Goal: Task Accomplishment & Management: Complete application form

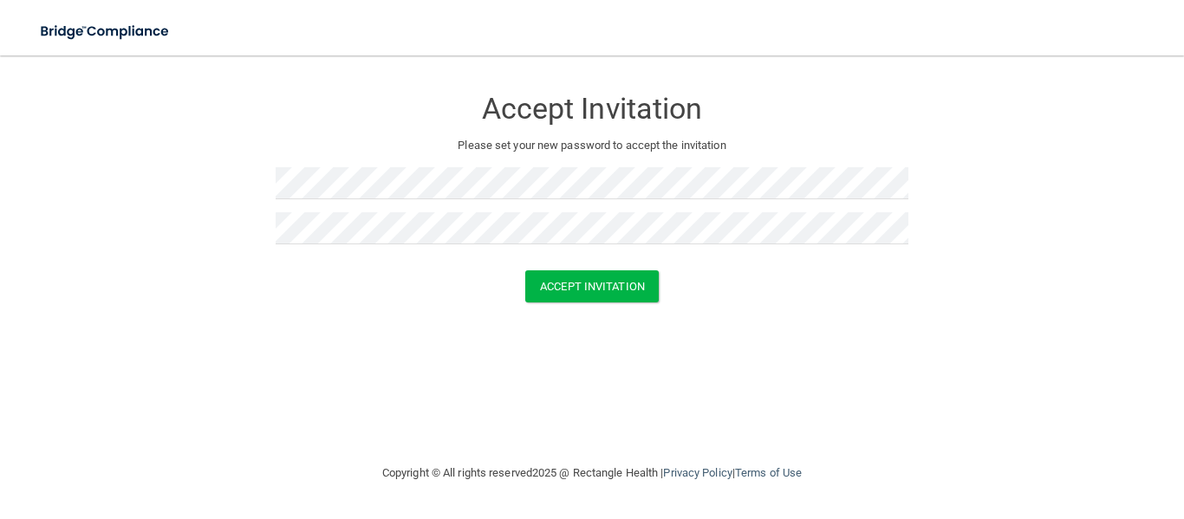
click at [328, 276] on div "Accept Invitation" at bounding box center [592, 286] width 1140 height 32
click at [621, 278] on button "Accept Invitation" at bounding box center [591, 286] width 133 height 32
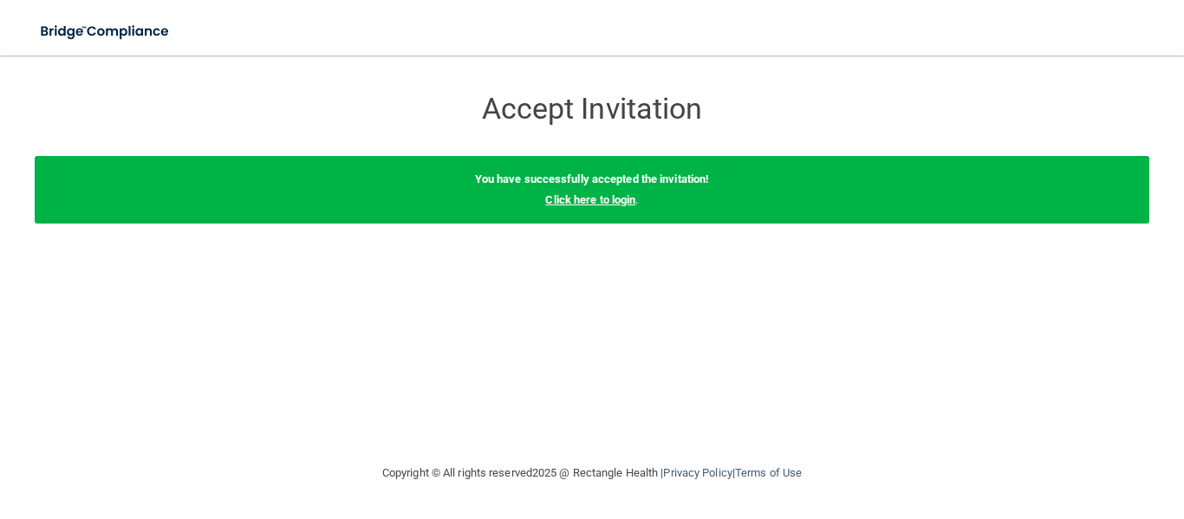
click at [597, 198] on link "Click here to login" at bounding box center [590, 199] width 90 height 13
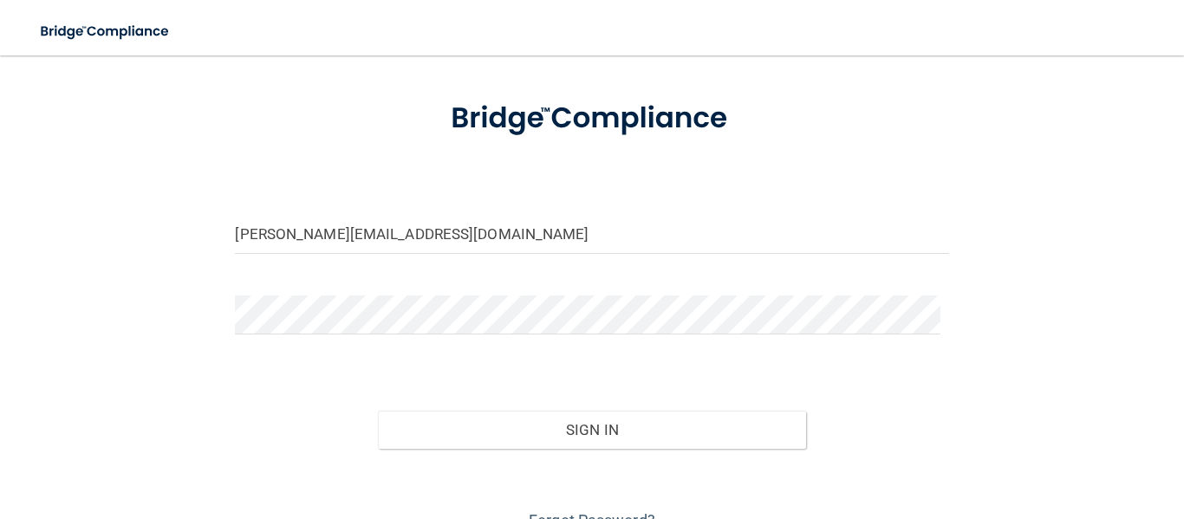
scroll to position [80, 0]
click at [376, 230] on input "[PERSON_NAME][EMAIL_ADDRESS][DOMAIN_NAME]" at bounding box center [591, 233] width 713 height 39
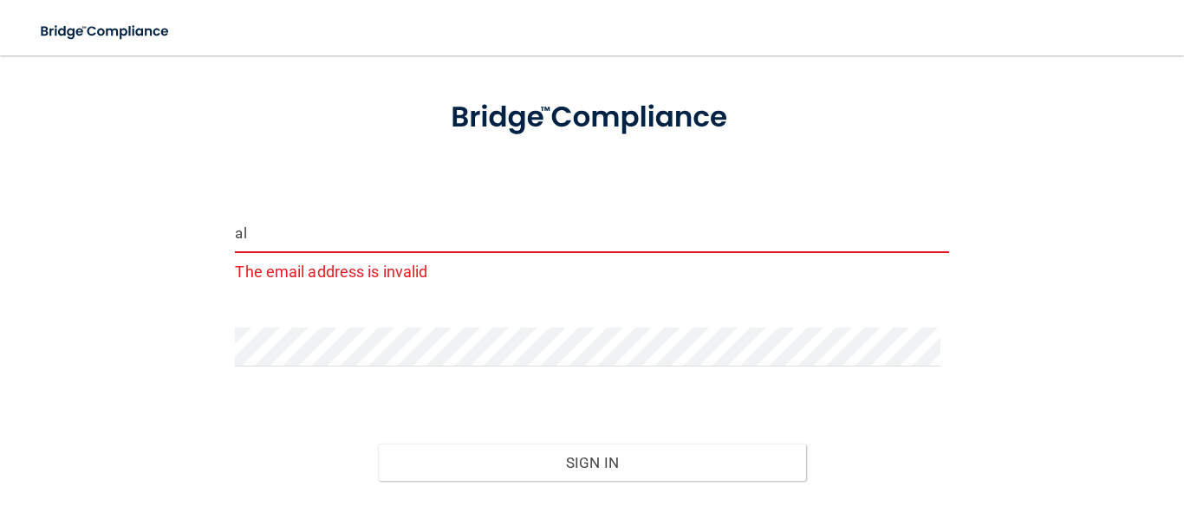
type input "a"
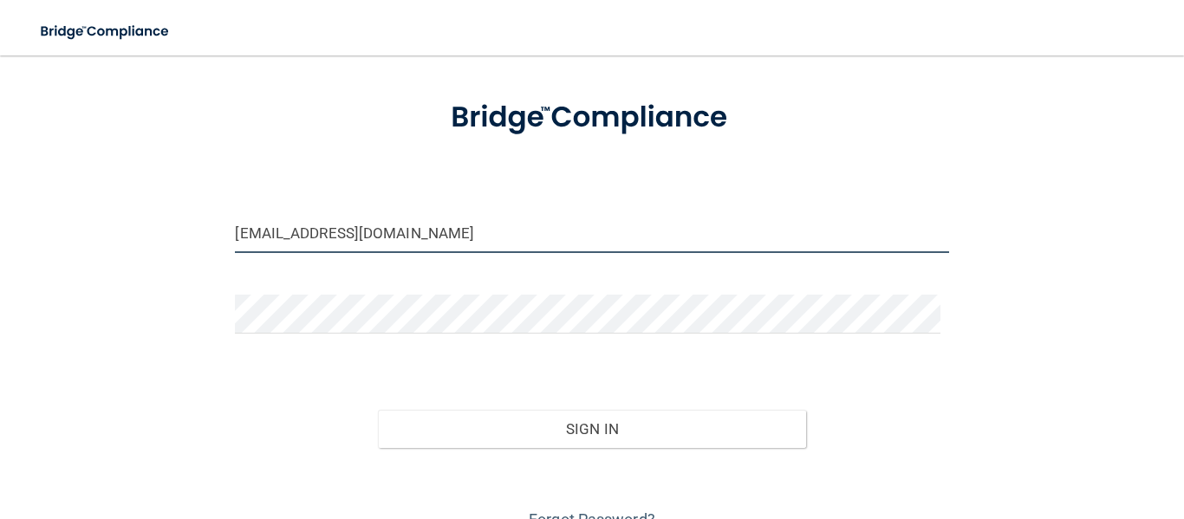
type input "[EMAIL_ADDRESS][DOMAIN_NAME]"
click at [295, 367] on form "[EMAIL_ADDRESS][DOMAIN_NAME] Invalid email/password. You don't have permission …" at bounding box center [591, 307] width 713 height 455
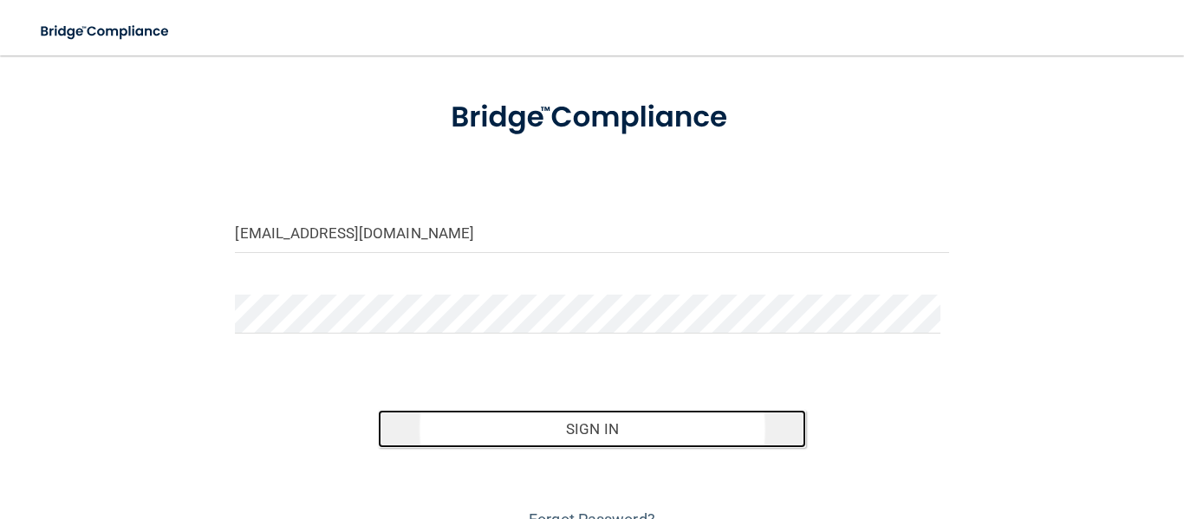
click at [650, 423] on button "Sign In" at bounding box center [592, 429] width 428 height 38
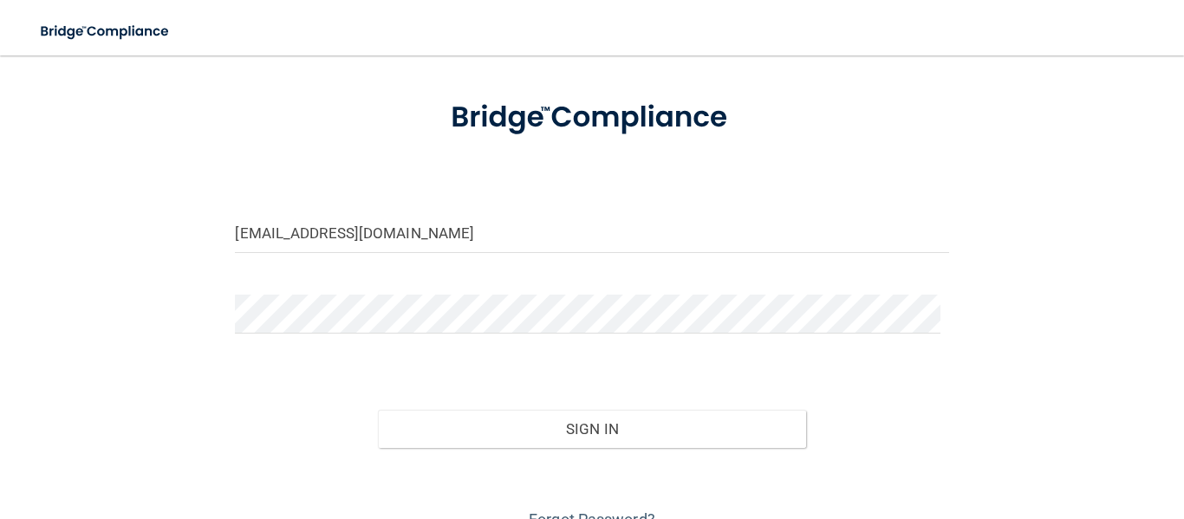
click at [276, 406] on div "Sign In" at bounding box center [591, 411] width 739 height 73
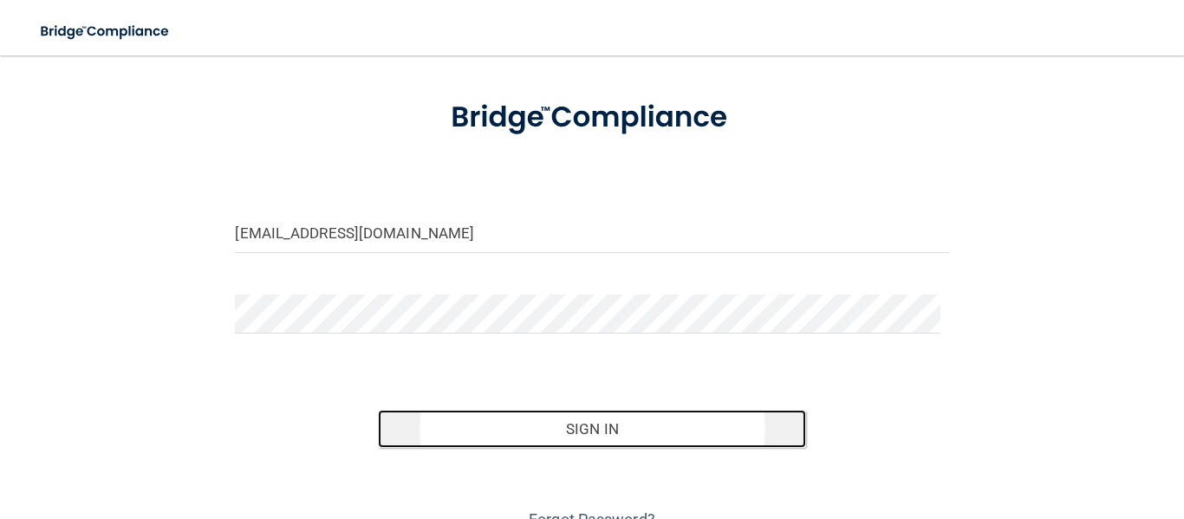
click at [552, 425] on button "Sign In" at bounding box center [592, 429] width 428 height 38
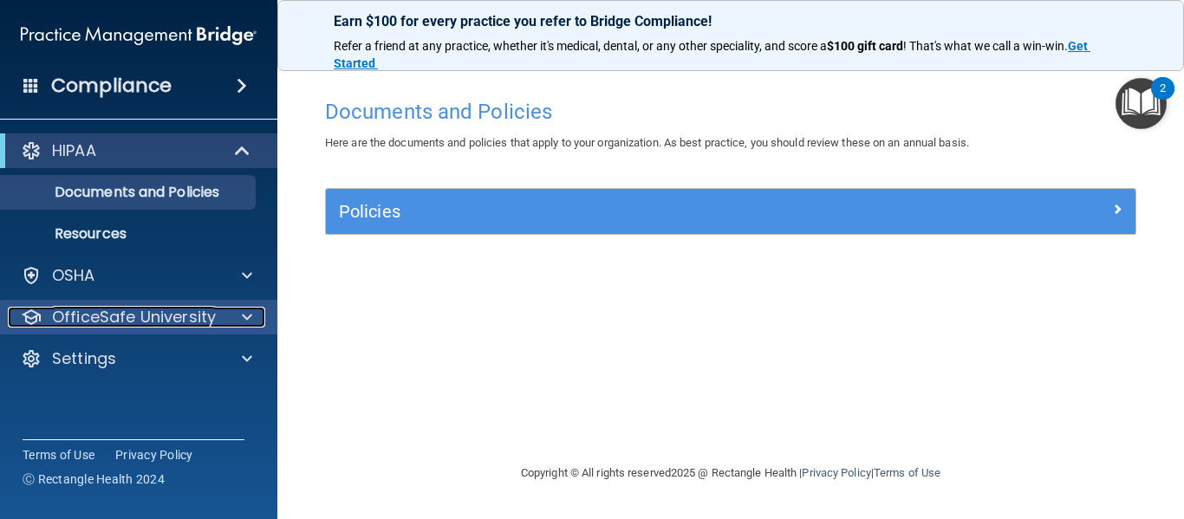
click at [204, 308] on p "OfficeSafe University" at bounding box center [134, 317] width 164 height 21
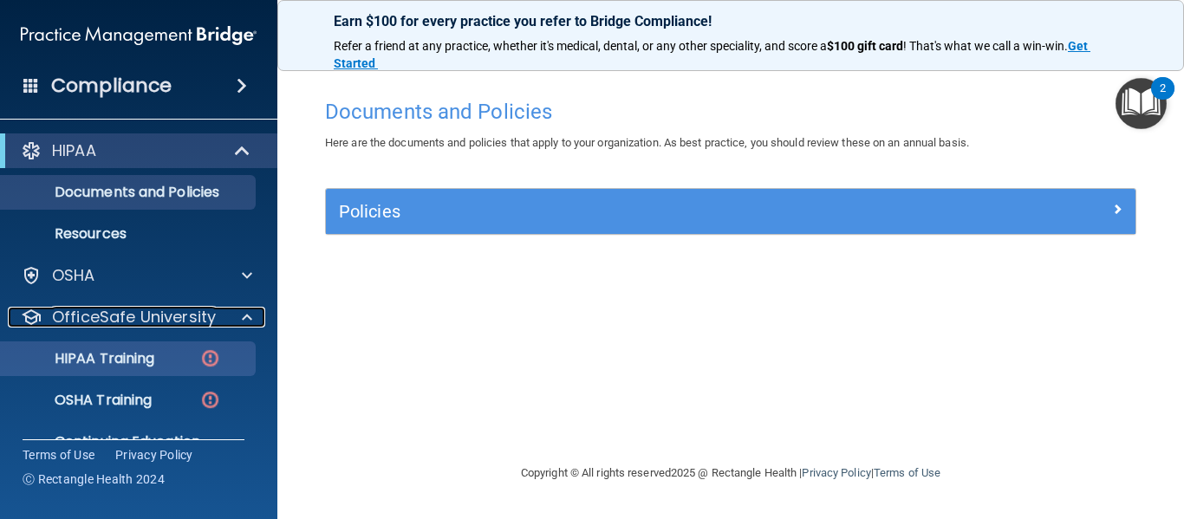
scroll to position [75, 0]
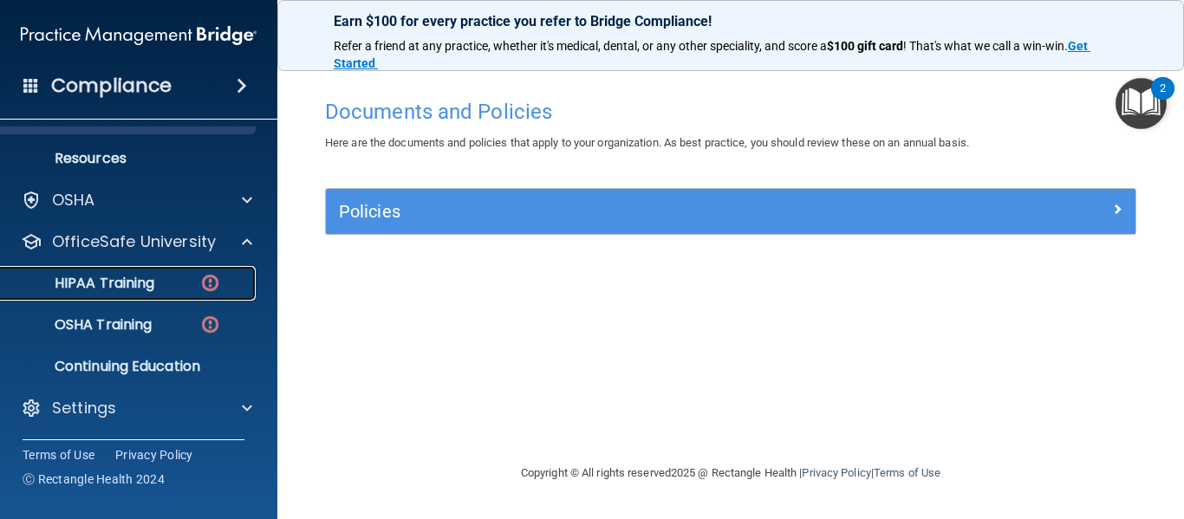
click at [165, 294] on link "HIPAA Training" at bounding box center [119, 283] width 273 height 35
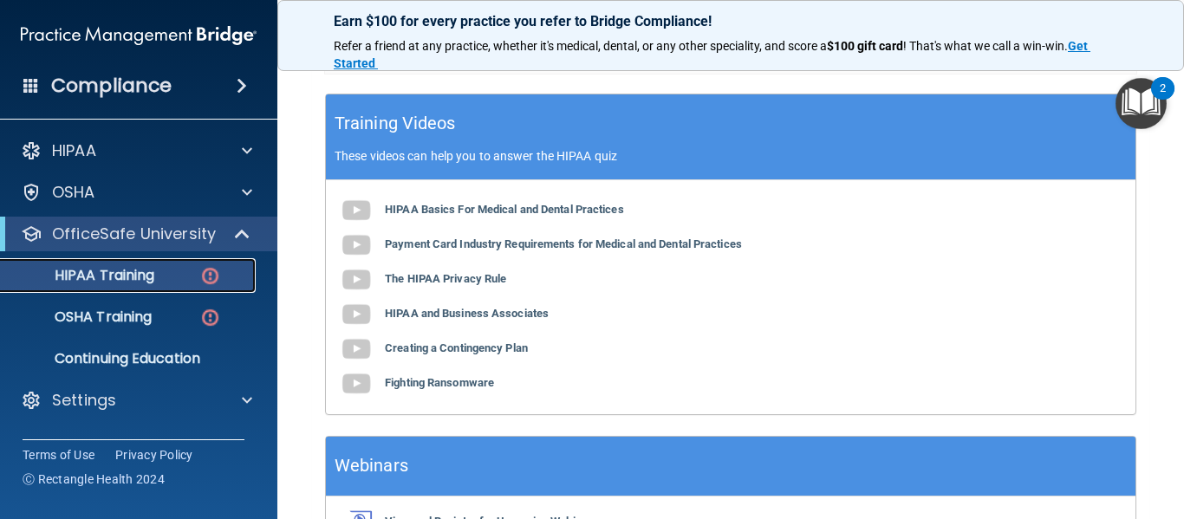
scroll to position [615, 0]
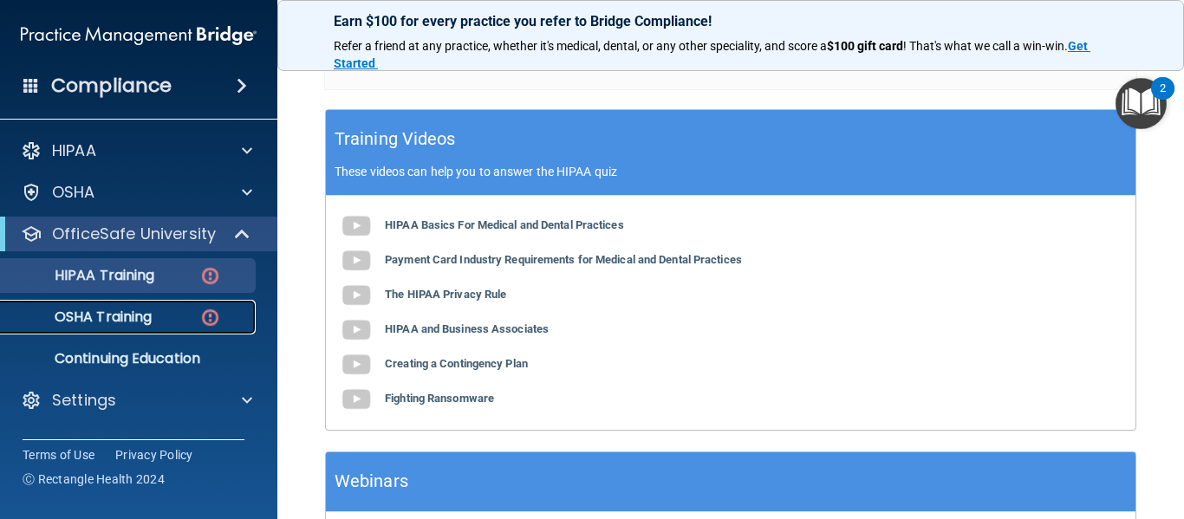
click at [142, 318] on p "OSHA Training" at bounding box center [81, 317] width 140 height 17
